Goal: Check status: Check status

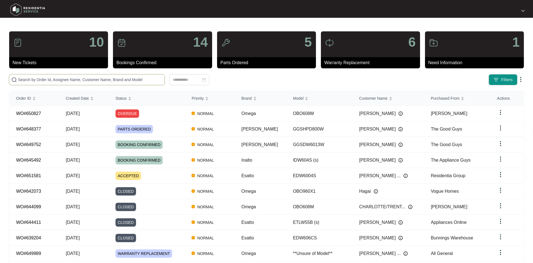
click at [101, 80] on input "text" at bounding box center [90, 80] width 144 height 6
paste input "645492"
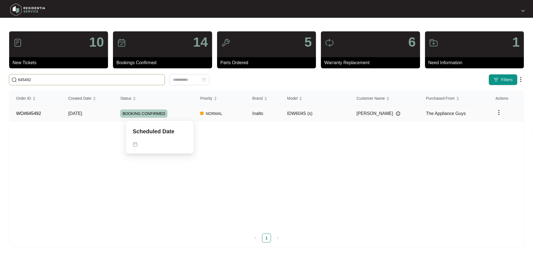
type input "645492"
click at [177, 117] on td "BOOKING CONFIRMED" at bounding box center [154, 114] width 80 height 16
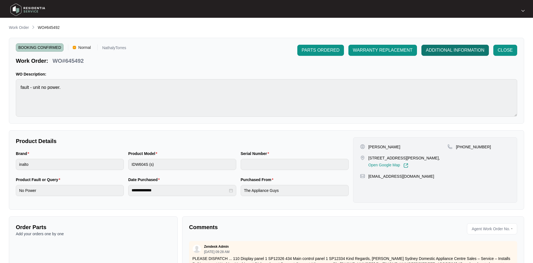
click at [458, 47] on span "ADDITIONAL INFORMATION" at bounding box center [455, 50] width 59 height 7
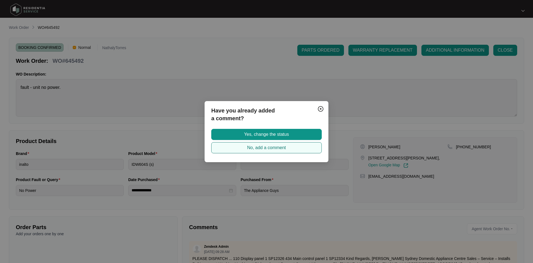
click at [246, 149] on button "No, add a comment" at bounding box center [266, 147] width 110 height 11
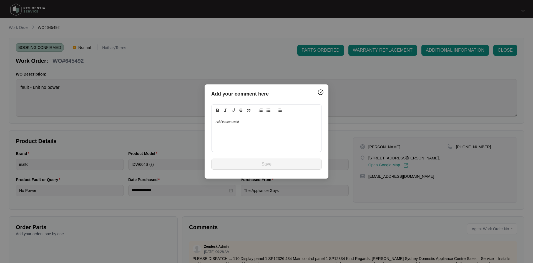
click at [238, 139] on div at bounding box center [267, 134] width 110 height 36
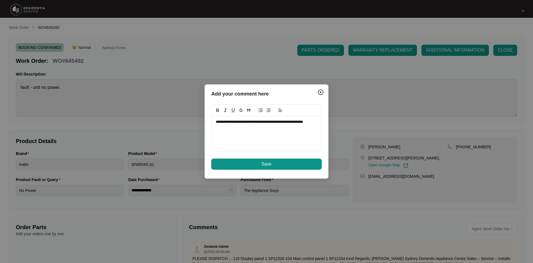
click at [296, 120] on p "**********" at bounding box center [267, 124] width 102 height 10
click at [290, 162] on button "Save" at bounding box center [266, 164] width 110 height 11
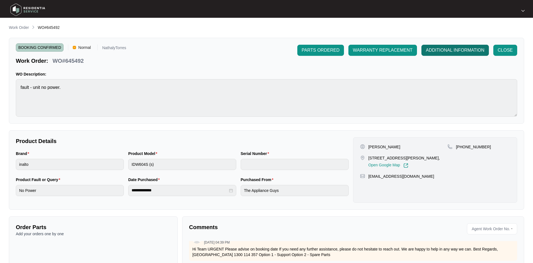
click at [439, 54] on button "ADDITIONAL INFORMATION" at bounding box center [454, 50] width 67 height 11
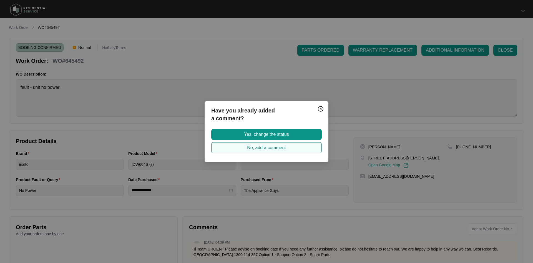
click at [267, 145] on span "No, add a comment" at bounding box center [266, 147] width 39 height 7
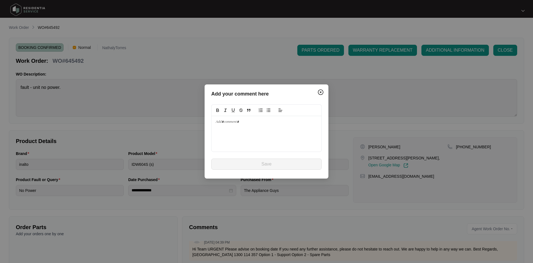
click at [267, 152] on div at bounding box center [267, 134] width 110 height 36
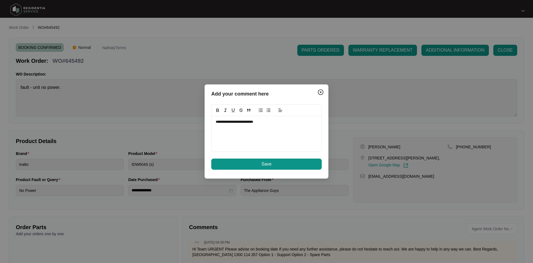
click at [279, 167] on button "Save" at bounding box center [266, 164] width 110 height 11
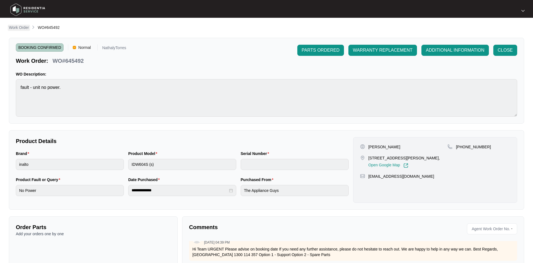
click at [24, 27] on p "Work Order" at bounding box center [19, 28] width 20 height 6
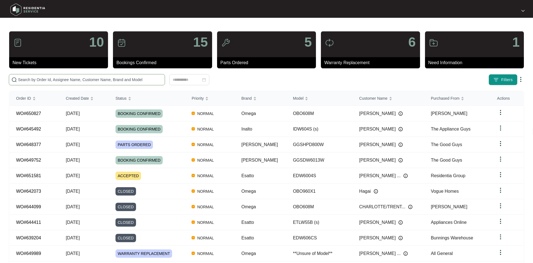
click at [110, 80] on input "text" at bounding box center [90, 80] width 144 height 6
paste input "651581"
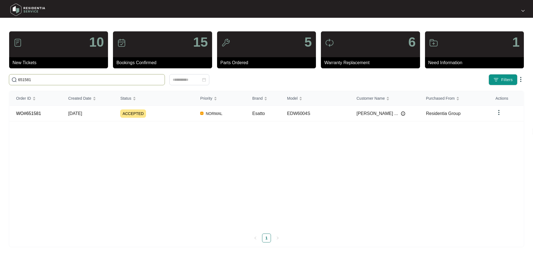
type input "651581"
click at [91, 119] on td "[DATE]" at bounding box center [88, 114] width 52 height 16
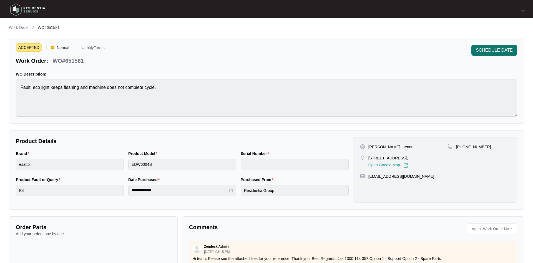
click at [508, 52] on span "SCHEDULE DATE" at bounding box center [494, 50] width 37 height 7
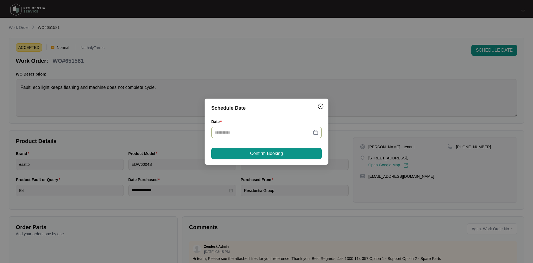
click at [315, 133] on div at bounding box center [267, 132] width 104 height 6
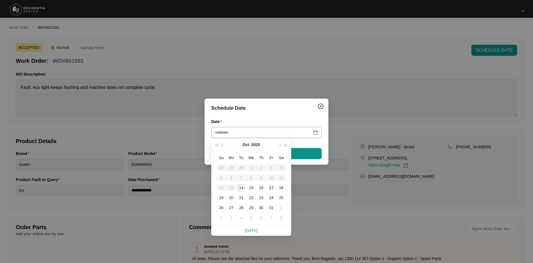
click at [272, 189] on div "17" at bounding box center [271, 187] width 7 height 7
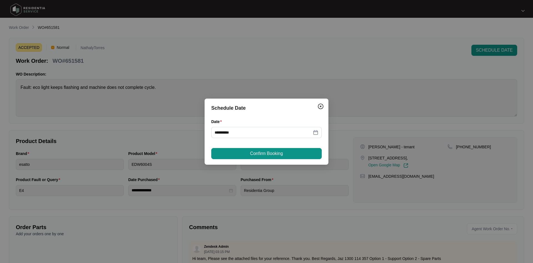
type input "**********"
click at [285, 154] on button "Confirm Booking" at bounding box center [266, 153] width 110 height 11
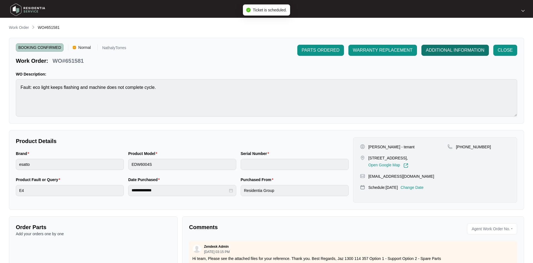
click at [453, 46] on button "ADDITIONAL INFORMATION" at bounding box center [454, 50] width 67 height 11
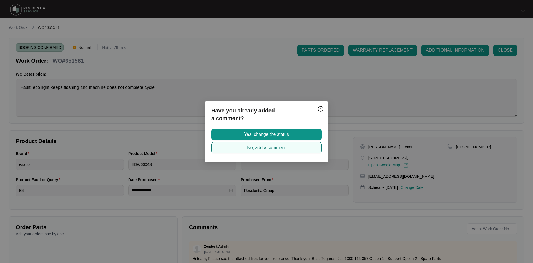
click at [280, 148] on span "No, add a comment" at bounding box center [266, 147] width 39 height 7
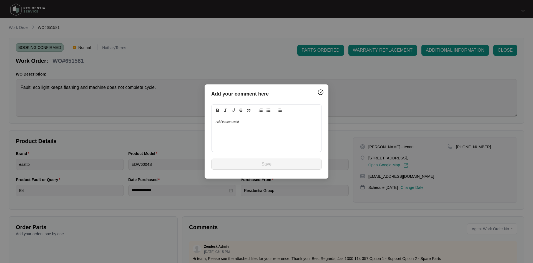
click at [228, 125] on div at bounding box center [267, 134] width 110 height 36
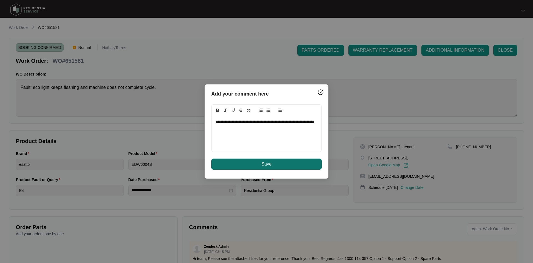
click at [255, 160] on button "Save" at bounding box center [266, 164] width 110 height 11
